Goal: Communication & Community: Answer question/provide support

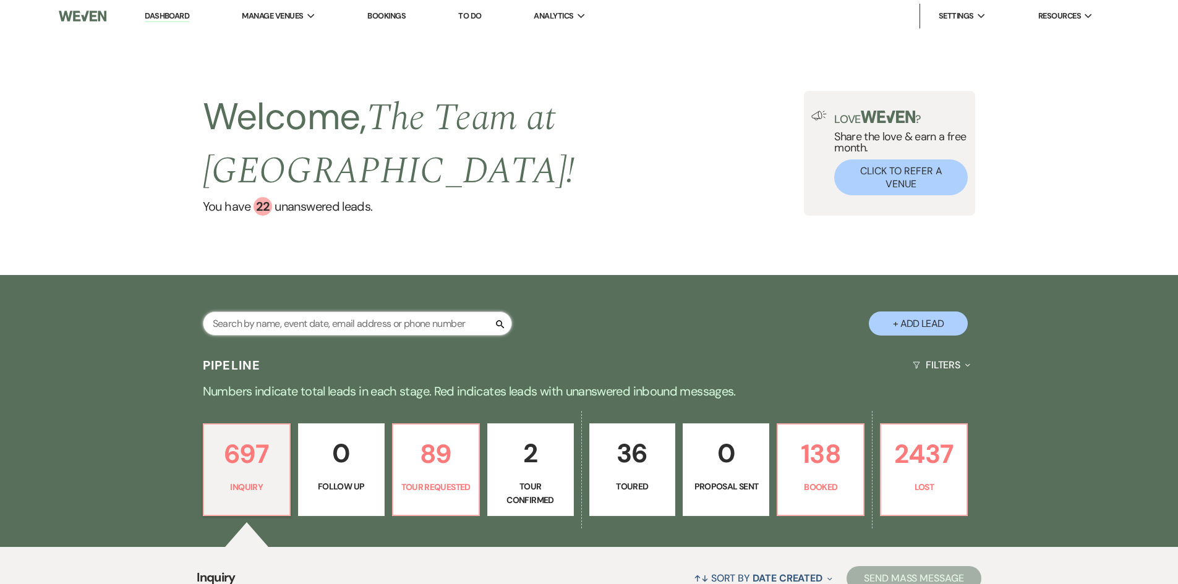
click at [319, 323] on input "text" at bounding box center [357, 324] width 309 height 24
type input "[PERSON_NAME]"
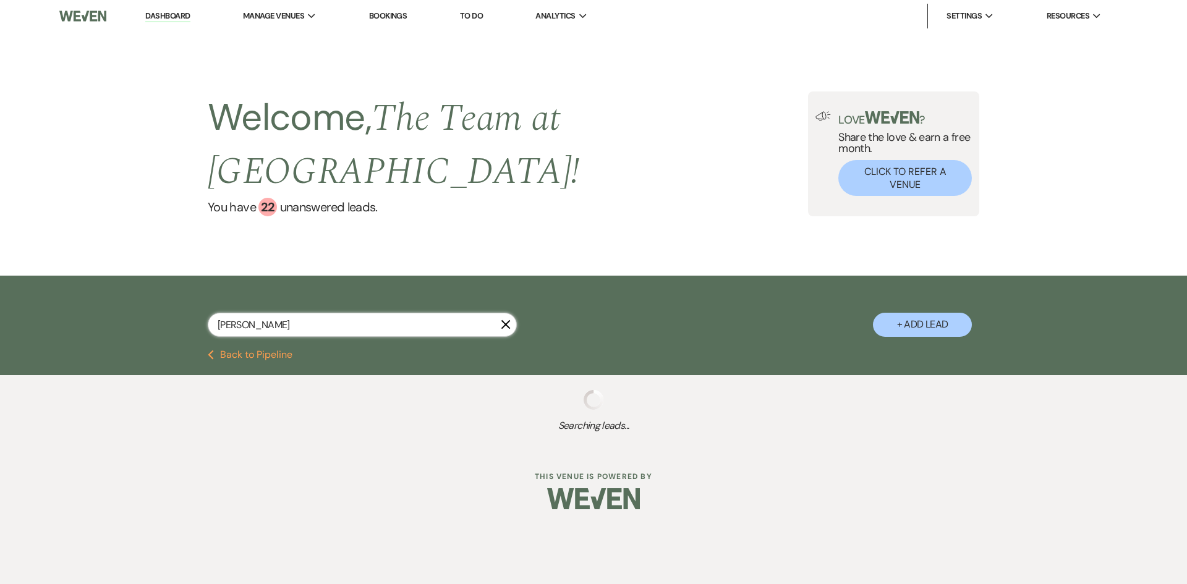
select select "2"
select select "8"
select select "5"
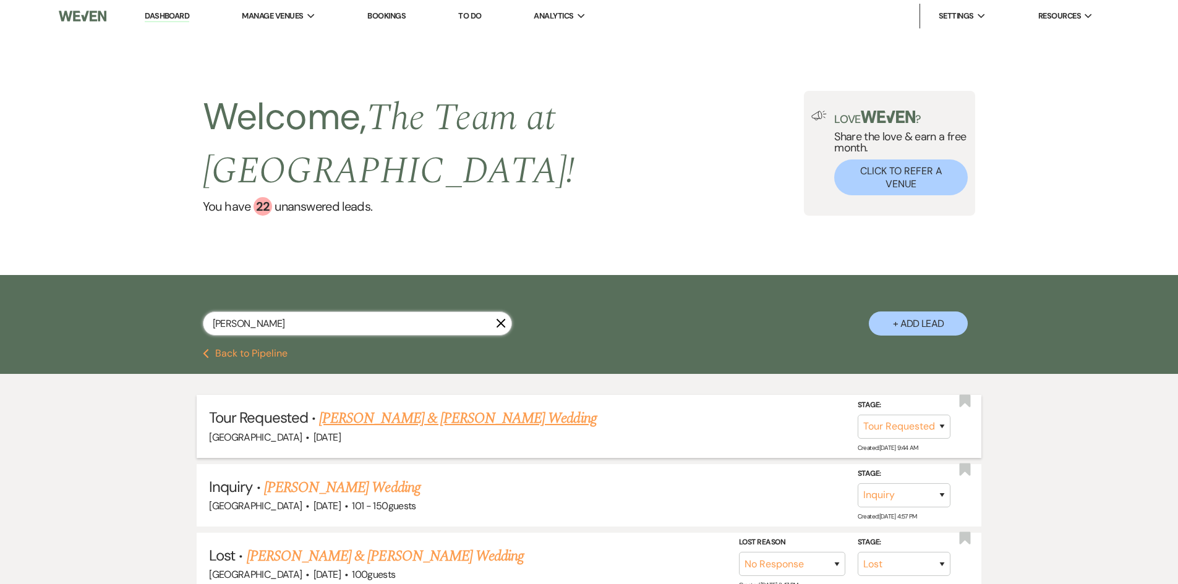
type input "[PERSON_NAME]"
click at [398, 417] on link "[PERSON_NAME] & [PERSON_NAME] Wedding" at bounding box center [457, 419] width 277 height 22
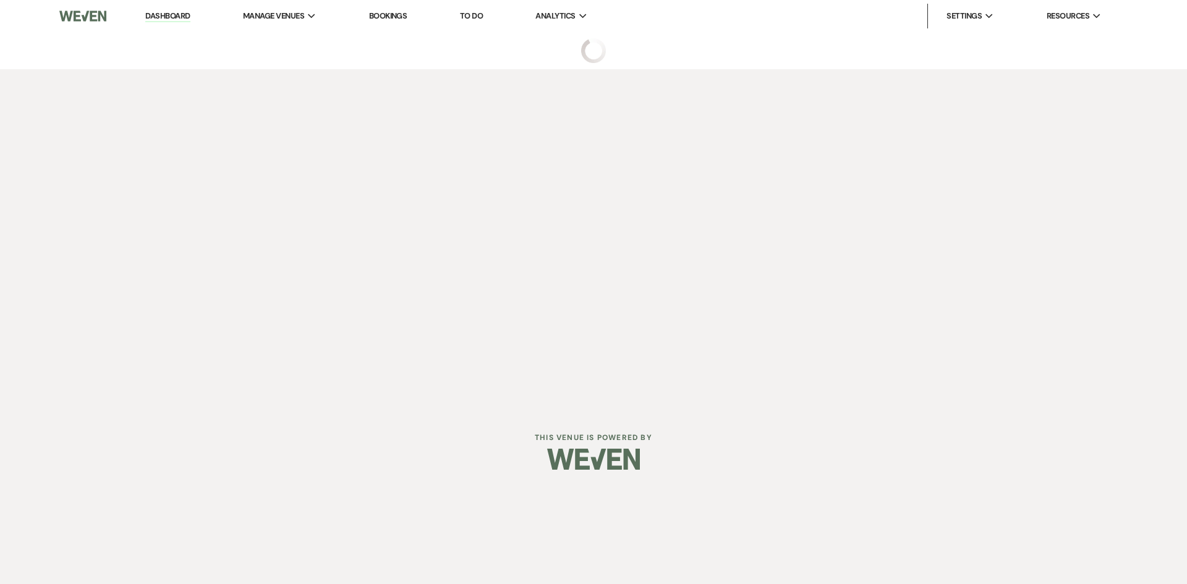
select select "2"
select select "5"
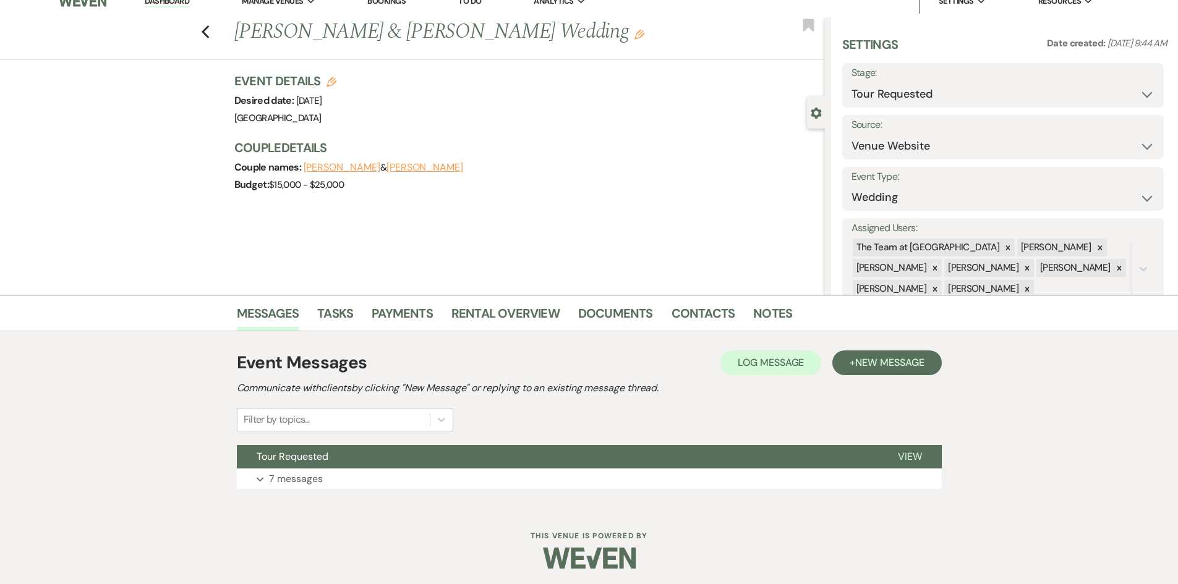
scroll to position [18, 0]
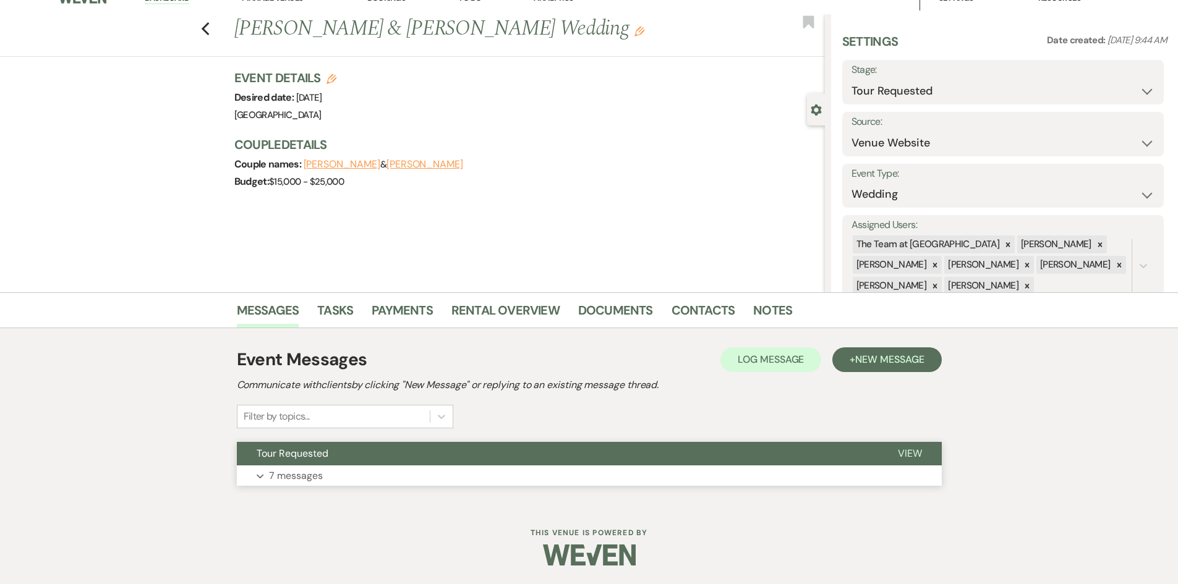
click at [907, 454] on span "View" at bounding box center [910, 453] width 24 height 13
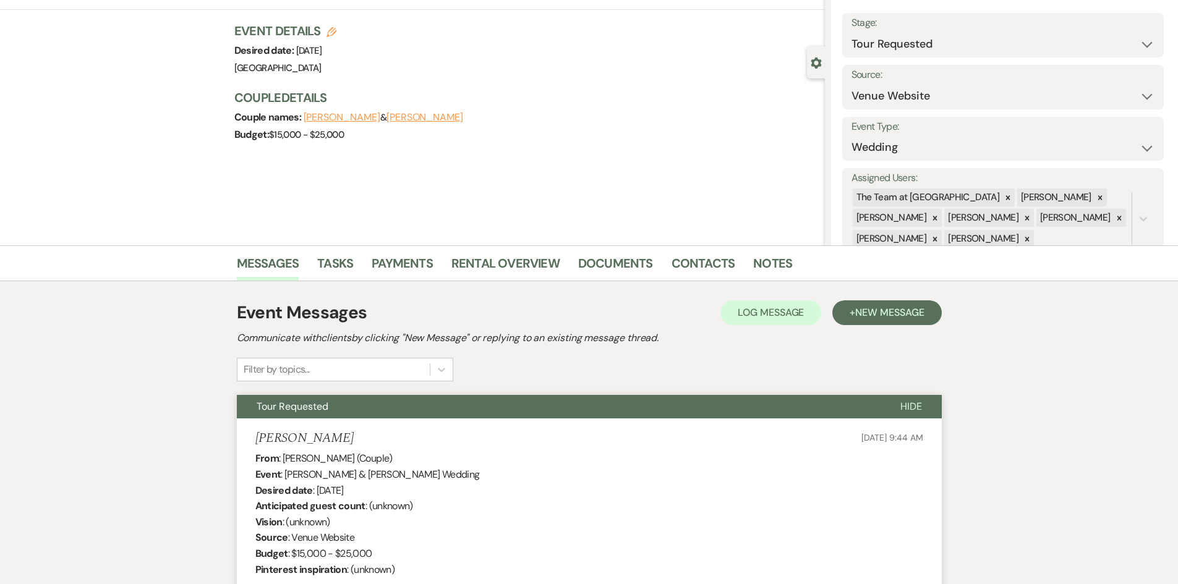
scroll to position [0, 0]
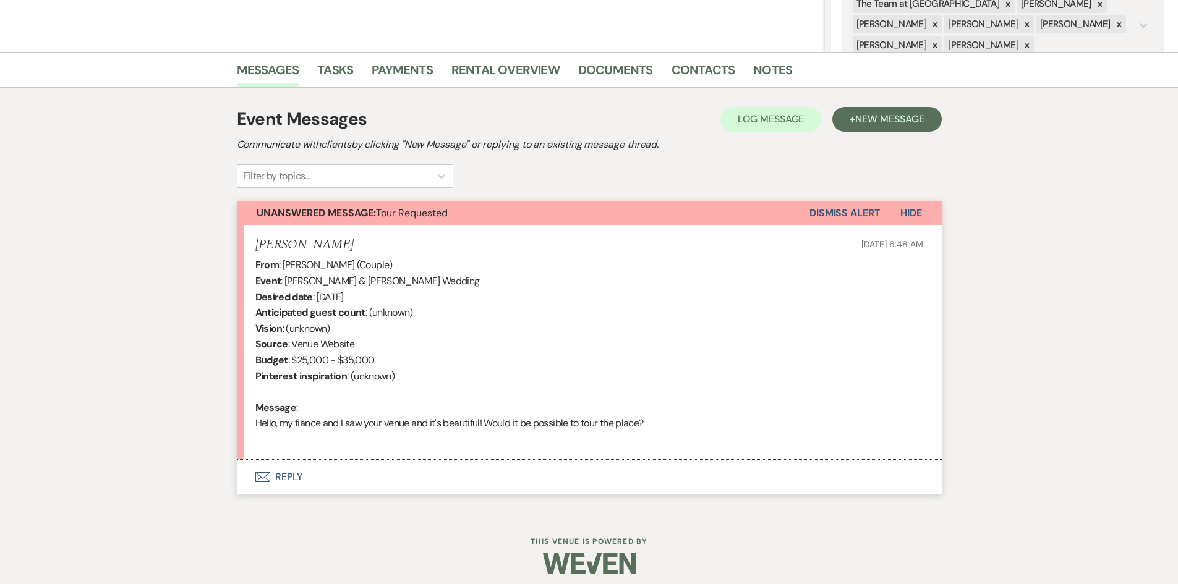
click at [291, 474] on button "Envelope Reply" at bounding box center [589, 477] width 705 height 35
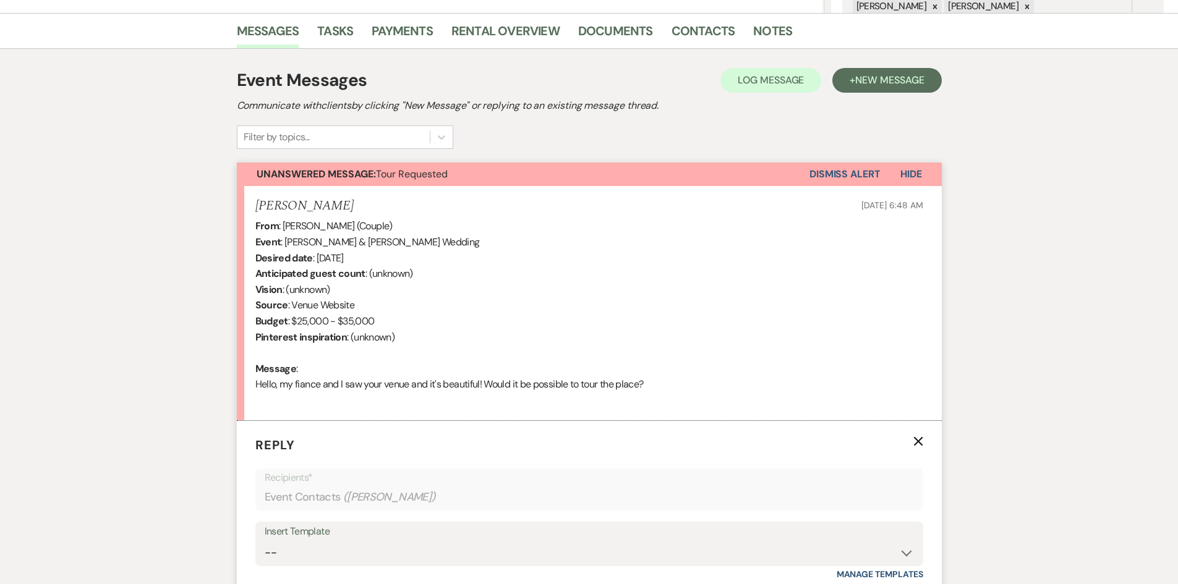
scroll to position [568, 0]
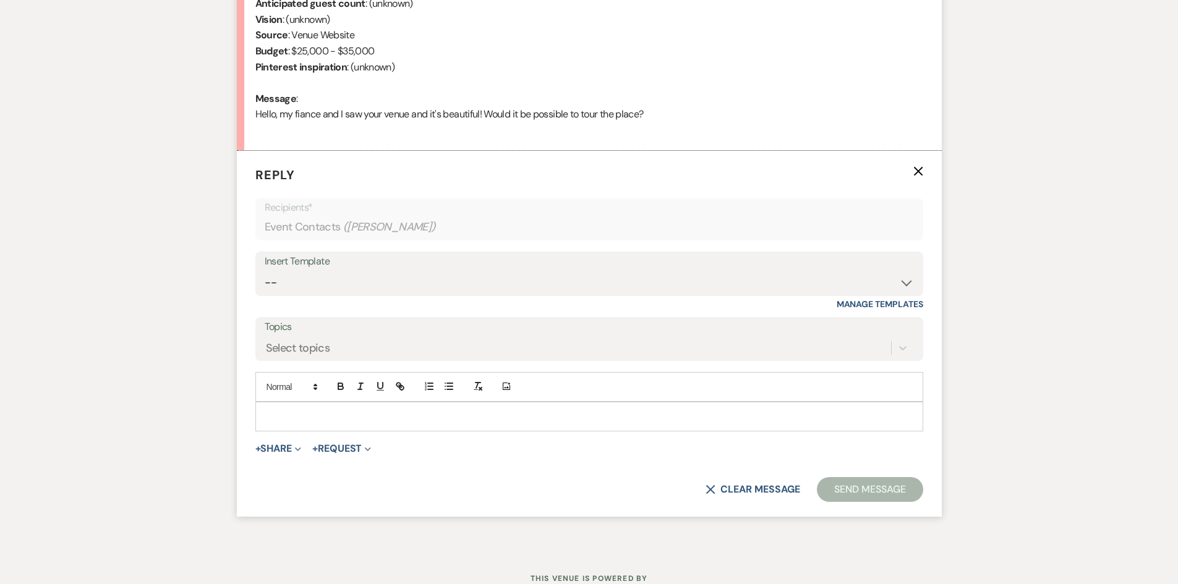
click at [292, 416] on p at bounding box center [589, 417] width 648 height 14
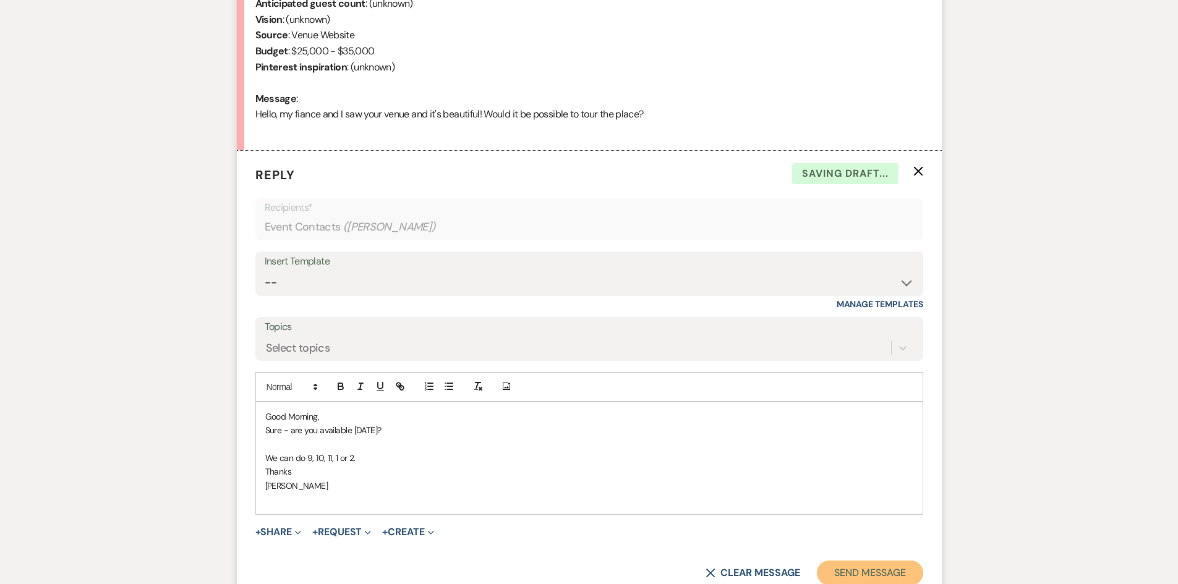
click at [873, 573] on button "Send Message" at bounding box center [870, 573] width 106 height 25
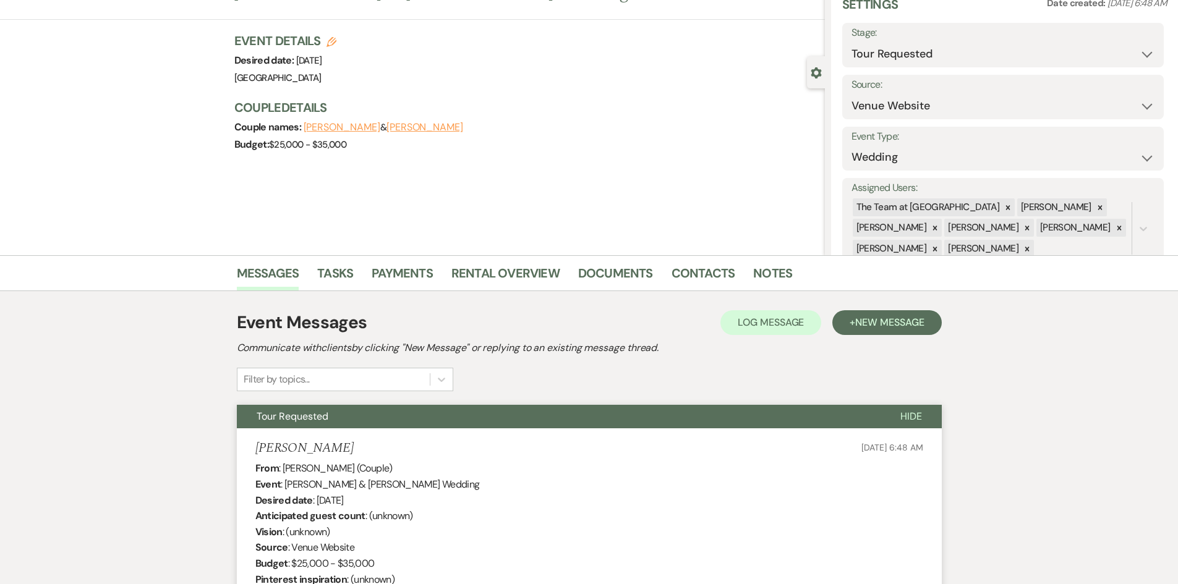
scroll to position [0, 0]
